Goal: Information Seeking & Learning: Learn about a topic

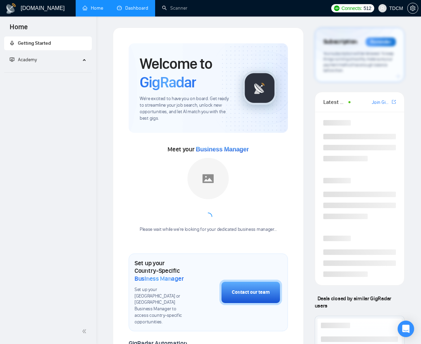
click at [140, 9] on link "Dashboard" at bounding box center [132, 8] width 31 height 6
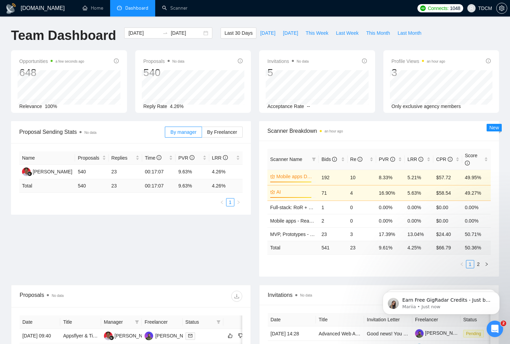
click at [421, 329] on div "Open Intercom Messenger" at bounding box center [494, 328] width 23 height 23
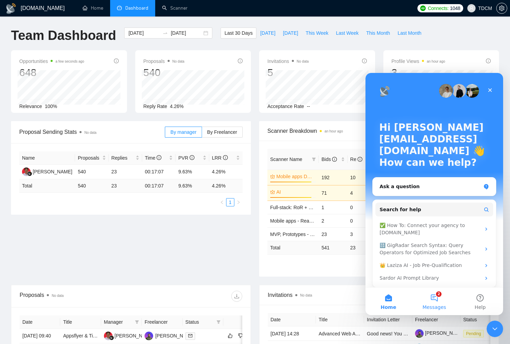
click at [421, 303] on button "2 Messages" at bounding box center [434, 302] width 46 height 28
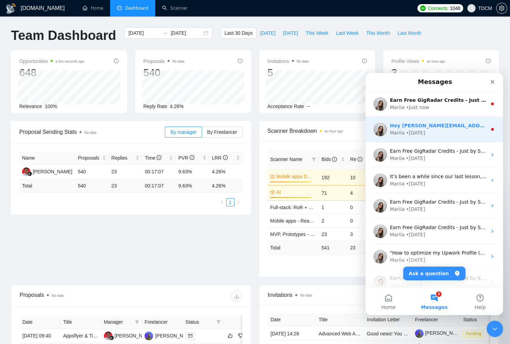
click at [421, 134] on div "Mariia • [DATE]" at bounding box center [438, 132] width 97 height 7
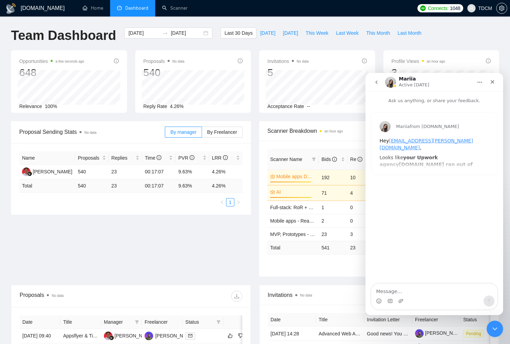
click at [377, 82] on icon "go back" at bounding box center [377, 82] width 6 height 6
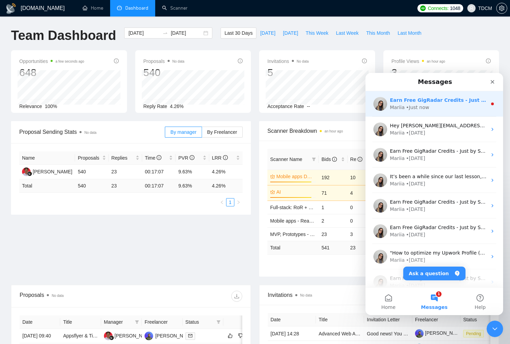
click at [419, 104] on div "• Just now" at bounding box center [417, 107] width 23 height 7
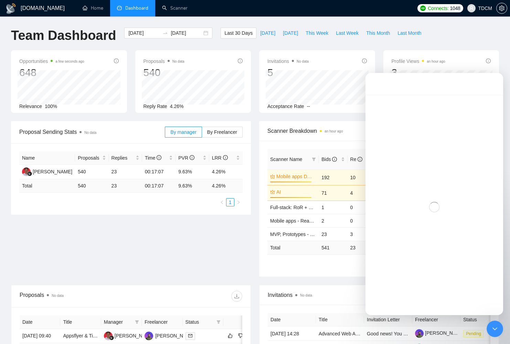
scroll to position [0, 0]
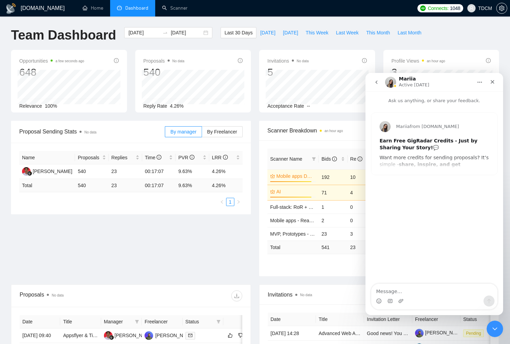
click at [374, 81] on icon "go back" at bounding box center [377, 82] width 6 height 6
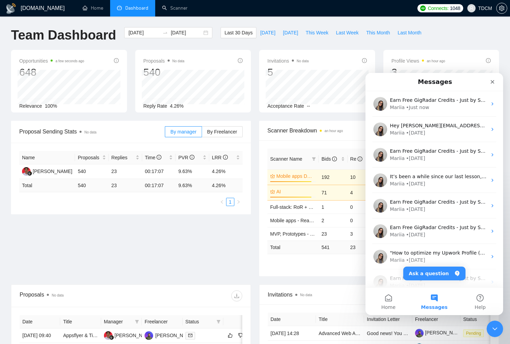
click at [421, 327] on icon "Close Intercom Messenger" at bounding box center [495, 329] width 8 height 8
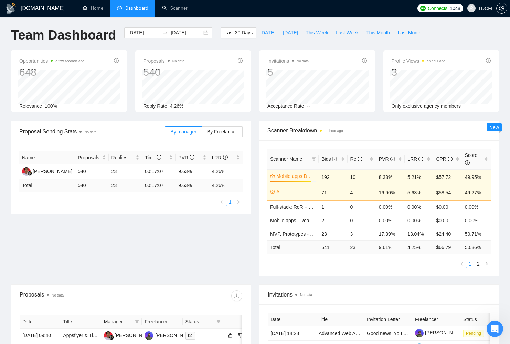
scroll to position [0, 0]
click at [147, 34] on input "[DATE]" at bounding box center [143, 33] width 31 height 8
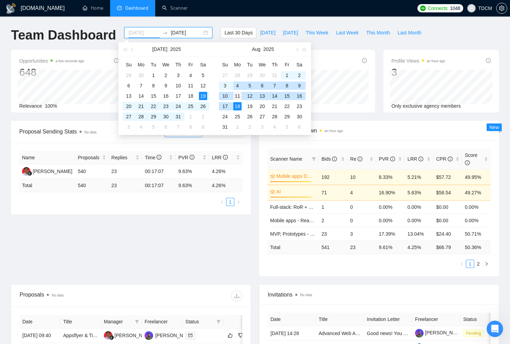
type input "[DATE]"
click at [239, 94] on div "11" at bounding box center [237, 96] width 8 height 8
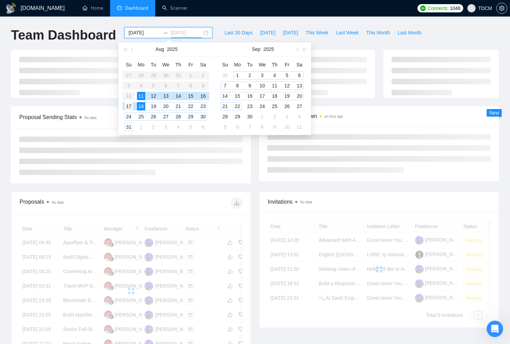
type input "[DATE]"
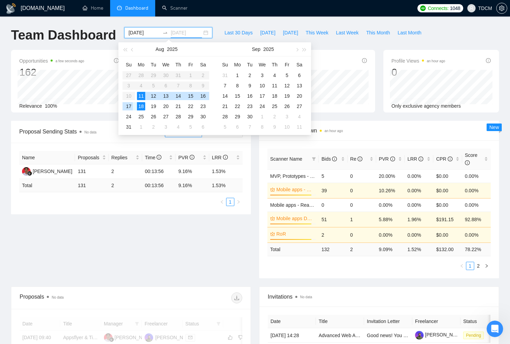
click at [128, 107] on div "17" at bounding box center [129, 106] width 8 height 8
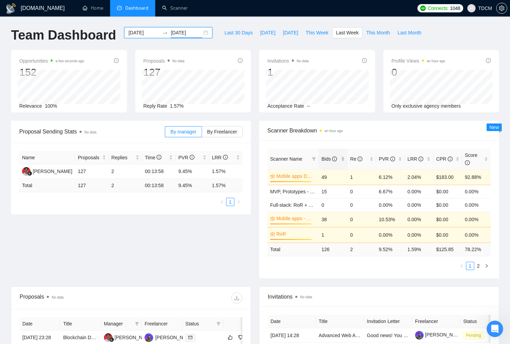
click at [341, 160] on div "Bids" at bounding box center [332, 159] width 23 height 8
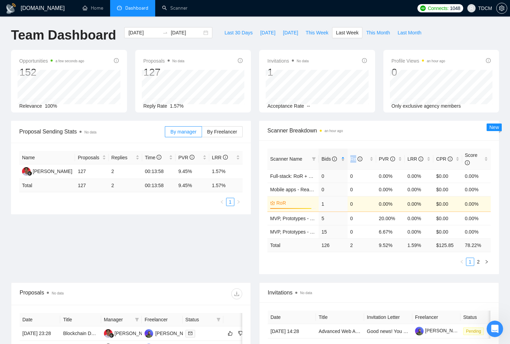
click at [341, 160] on div "Bids" at bounding box center [332, 159] width 23 height 8
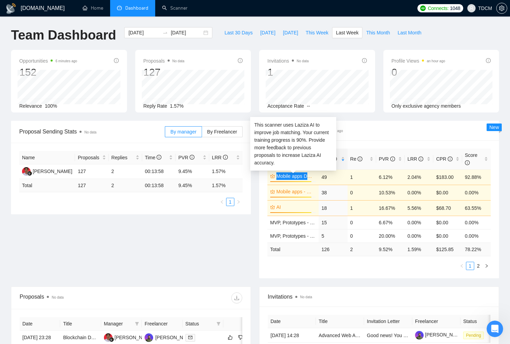
copy link "Mobile apps Development"
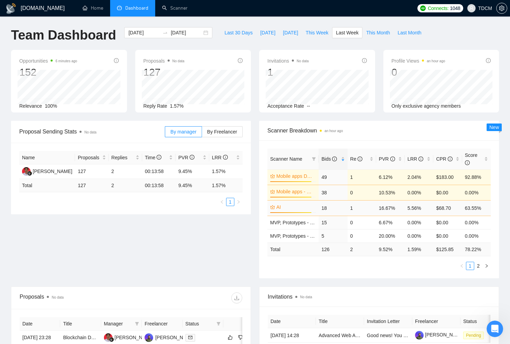
drag, startPoint x: 248, startPoint y: 227, endPoint x: 273, endPoint y: 202, distance: 36.2
click at [248, 226] on div "Proposal Sending Stats No data By manager By Freelancer Name Proposals Replies …" at bounding box center [255, 204] width 496 height 166
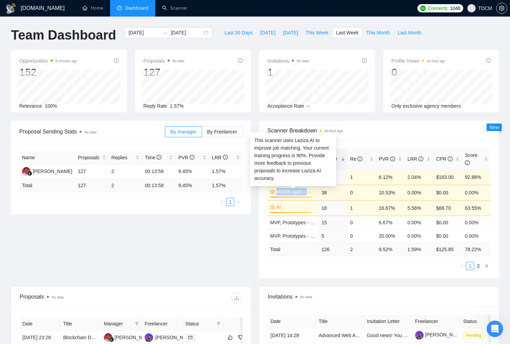
copy link "Mobile apps - React Native"
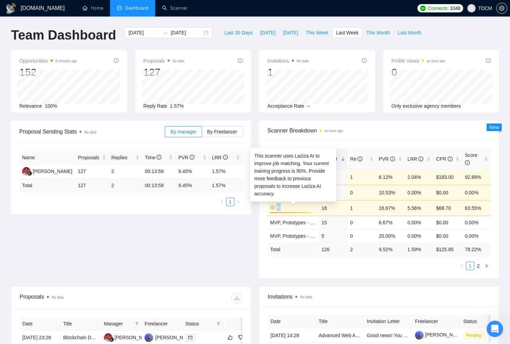
copy link "AI"
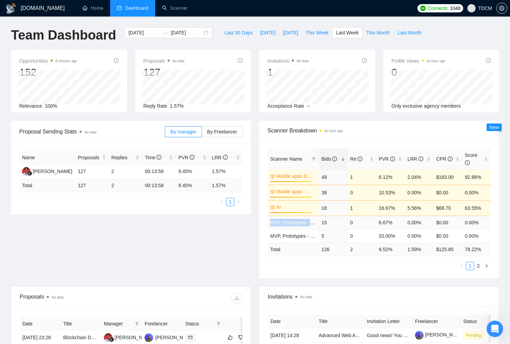
copy link "MVP, Prototypes - Web Apps"
copy link "MVP, Prototypes - Mobile Apps"
click at [421, 266] on link "2" at bounding box center [478, 266] width 8 height 8
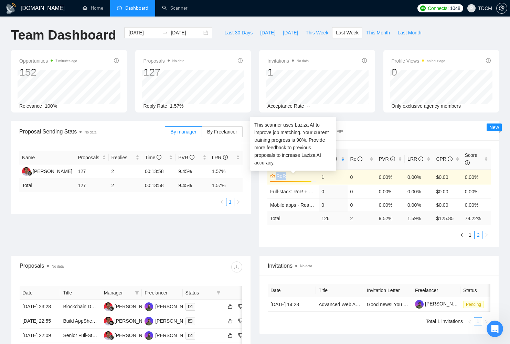
copy link "RoR"
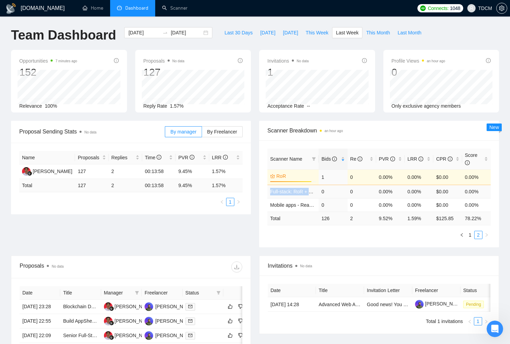
copy link "Full-stack: RoR + React"
copy link "Mobile apps - React Native - Music"
click at [421, 234] on link "1" at bounding box center [470, 235] width 8 height 8
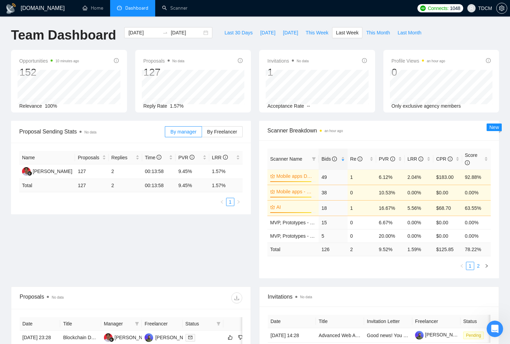
click at [421, 267] on link "2" at bounding box center [478, 266] width 8 height 8
